Goal: Navigation & Orientation: Find specific page/section

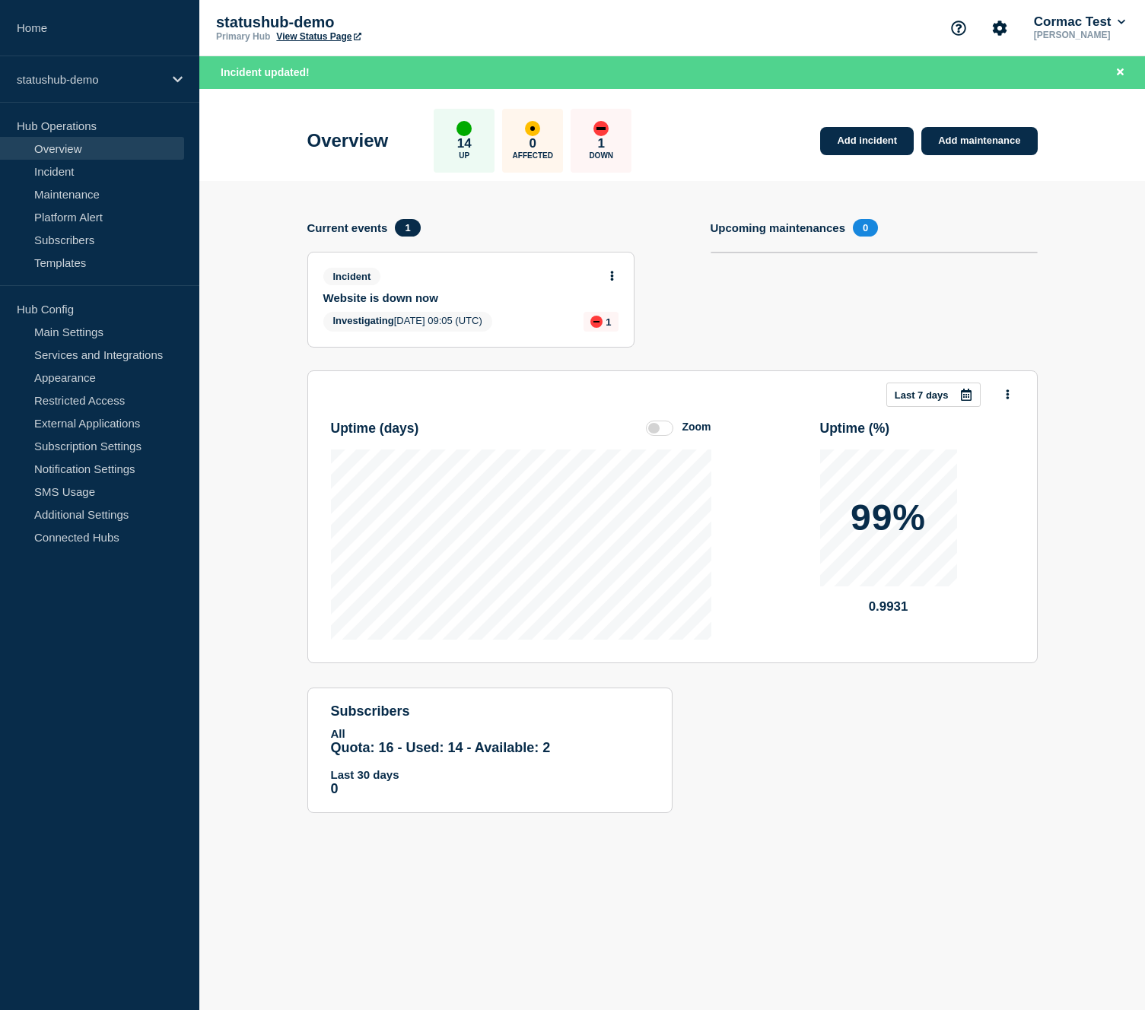
click at [651, 436] on label at bounding box center [659, 428] width 27 height 15
click at [0, 0] on input "Zoom" at bounding box center [0, 0] width 0 height 0
click at [659, 436] on label at bounding box center [659, 428] width 27 height 15
click at [0, 0] on input "Reset" at bounding box center [0, 0] width 0 height 0
click at [660, 436] on label at bounding box center [659, 428] width 27 height 15
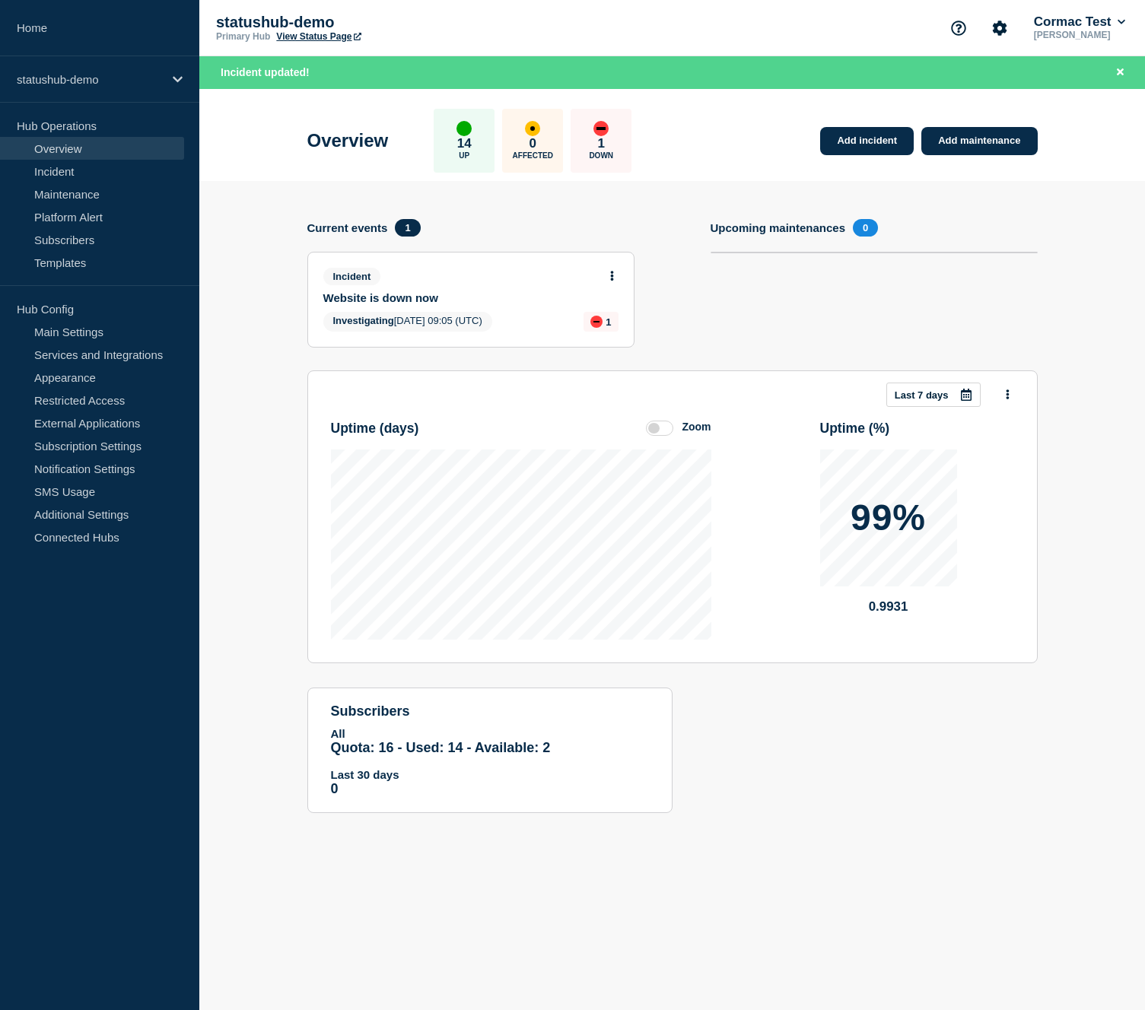
click at [0, 0] on input "Zoom" at bounding box center [0, 0] width 0 height 0
click at [661, 436] on label at bounding box center [659, 428] width 27 height 15
click at [0, 0] on input "Reset" at bounding box center [0, 0] width 0 height 0
click at [659, 436] on label at bounding box center [659, 428] width 27 height 15
click at [0, 0] on input "Zoom" at bounding box center [0, 0] width 0 height 0
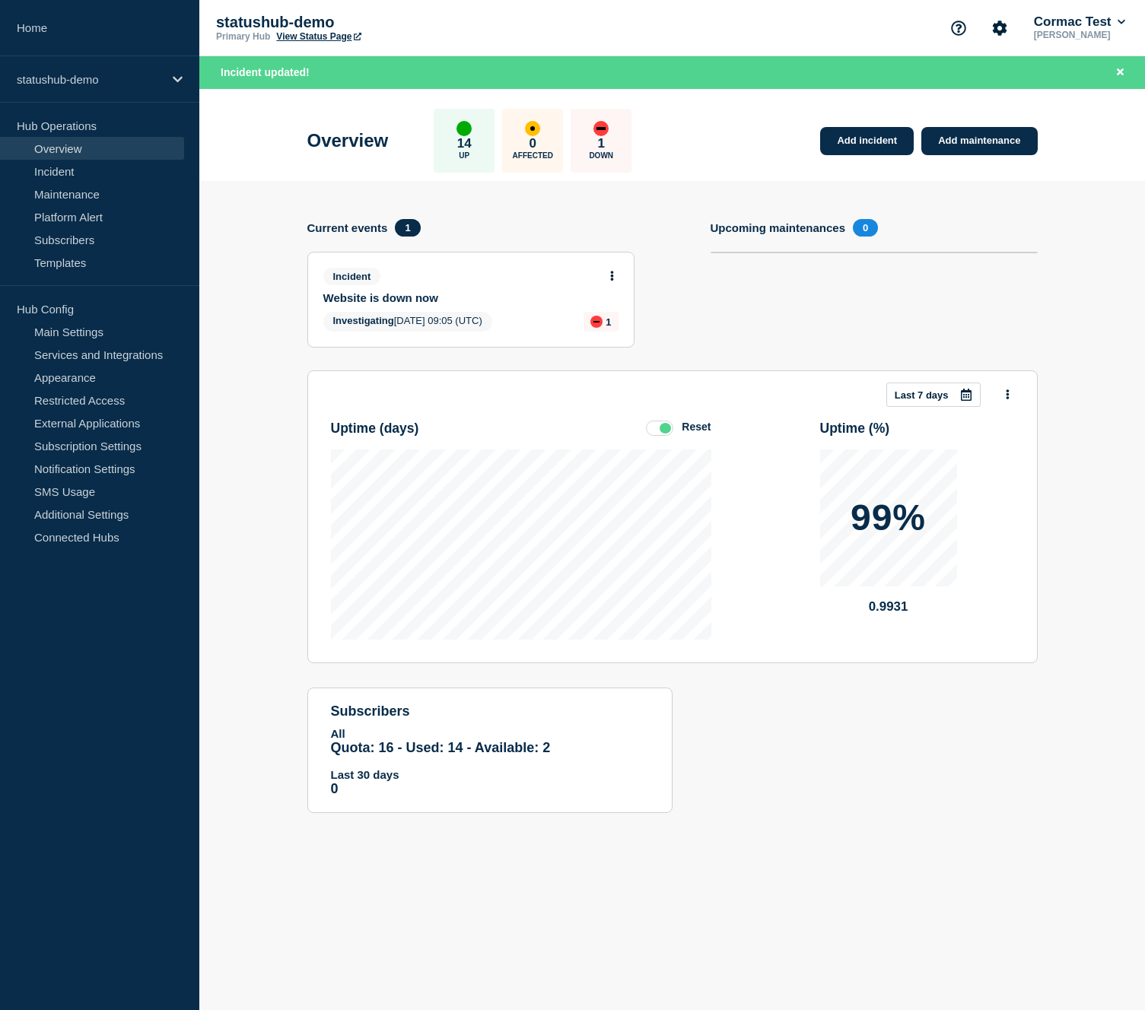
click at [660, 436] on label at bounding box center [659, 428] width 27 height 15
click at [0, 0] on input "Reset" at bounding box center [0, 0] width 0 height 0
click at [659, 436] on label at bounding box center [659, 428] width 27 height 15
click at [0, 0] on input "Zoom" at bounding box center [0, 0] width 0 height 0
click at [669, 436] on label at bounding box center [659, 428] width 27 height 15
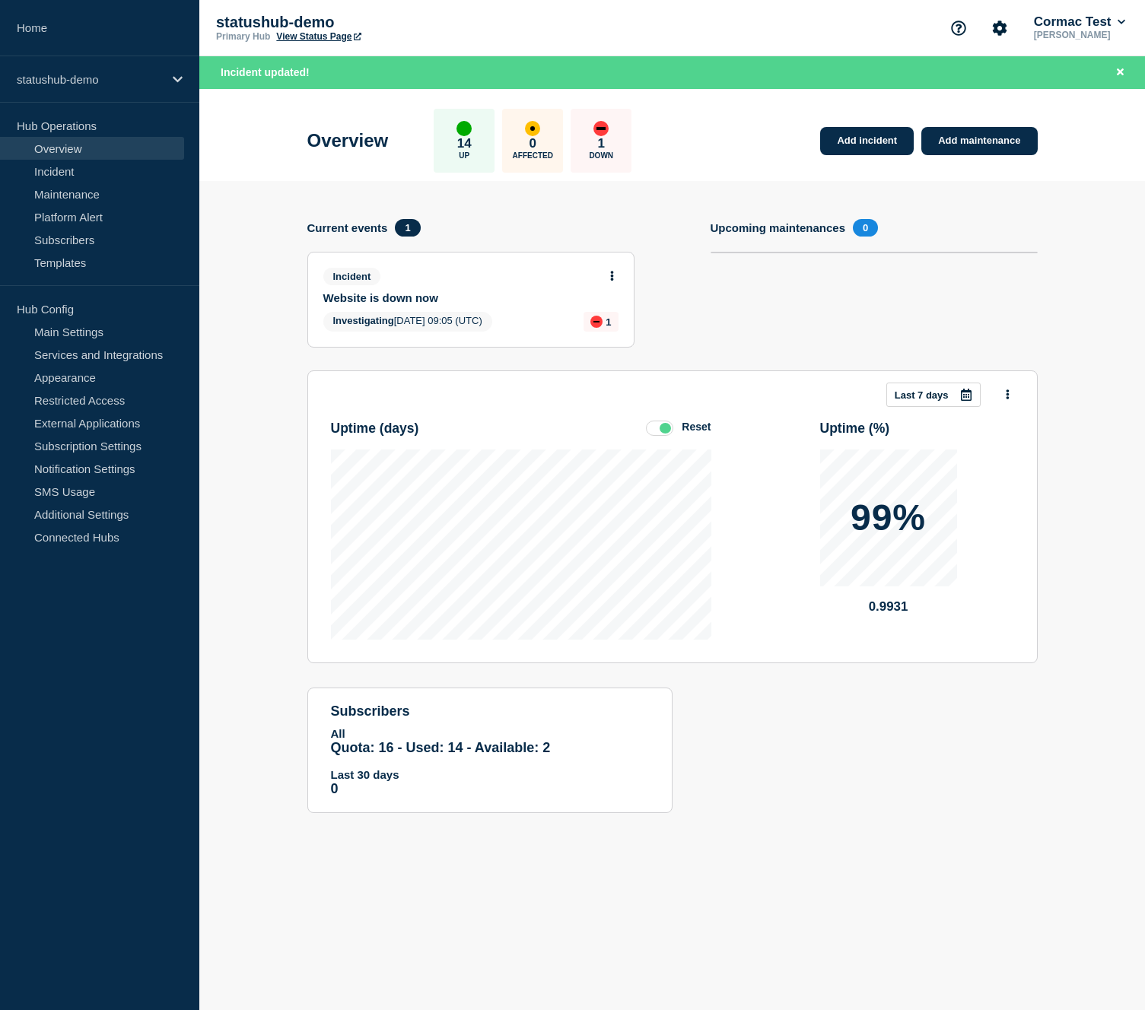
click at [0, 0] on input "Reset" at bounding box center [0, 0] width 0 height 0
click at [87, 170] on link "Incident" at bounding box center [92, 171] width 184 height 23
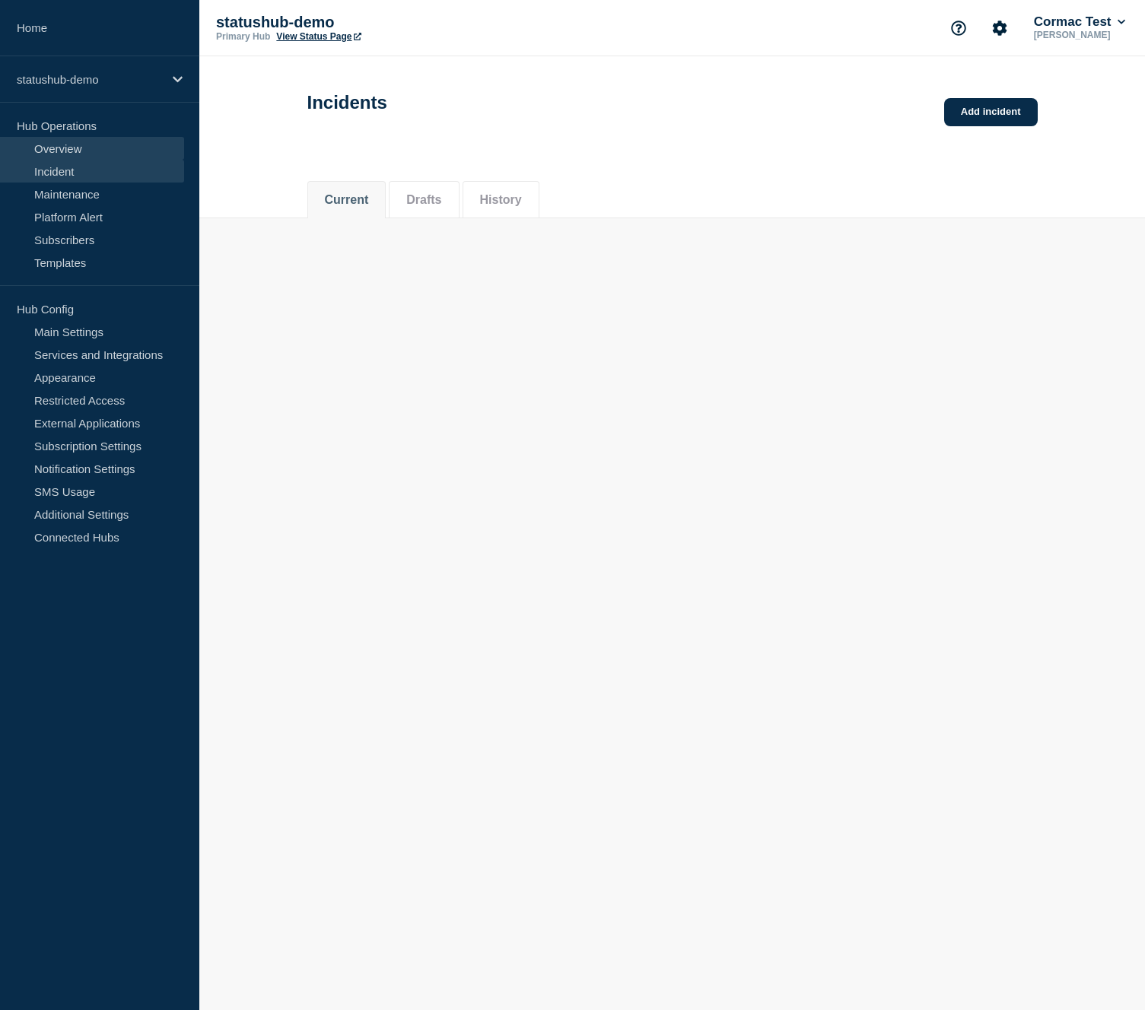
click at [113, 151] on link "Overview" at bounding box center [92, 148] width 184 height 23
